Goal: Task Accomplishment & Management: Manage account settings

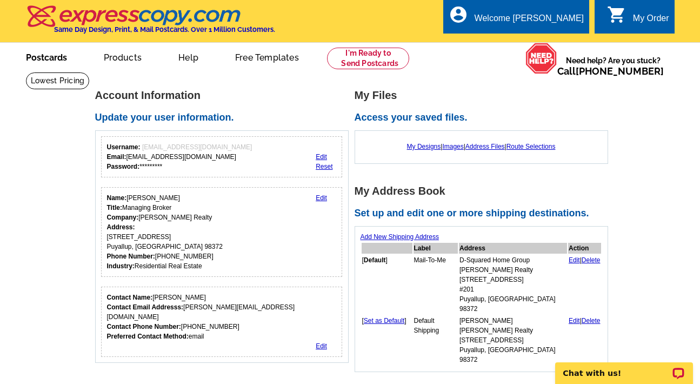
click at [46, 57] on link "Postcards" at bounding box center [47, 56] width 76 height 25
click at [413, 147] on link "My Designs" at bounding box center [424, 147] width 34 height 8
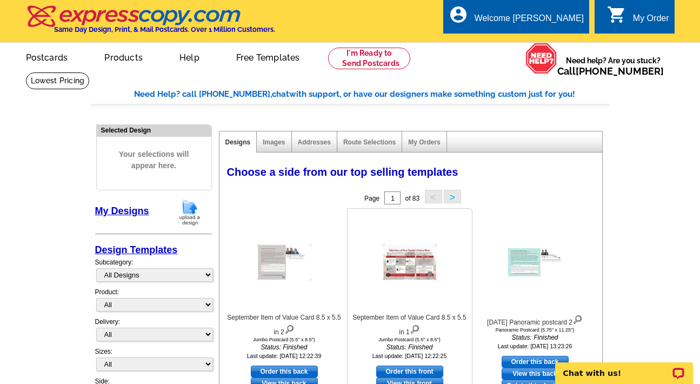
click at [399, 257] on img at bounding box center [410, 262] width 54 height 36
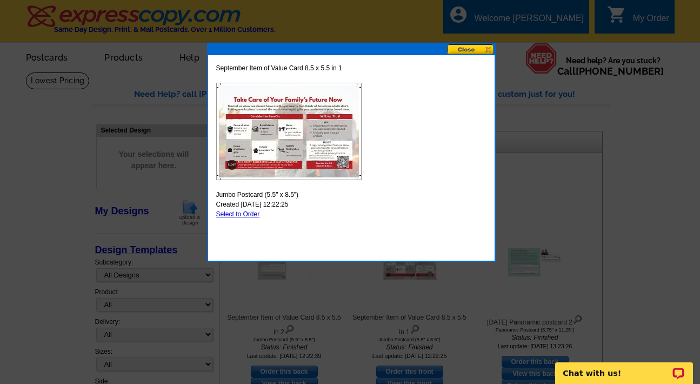
click at [464, 48] on button at bounding box center [471, 49] width 48 height 10
